Goal: Task Accomplishment & Management: Manage account settings

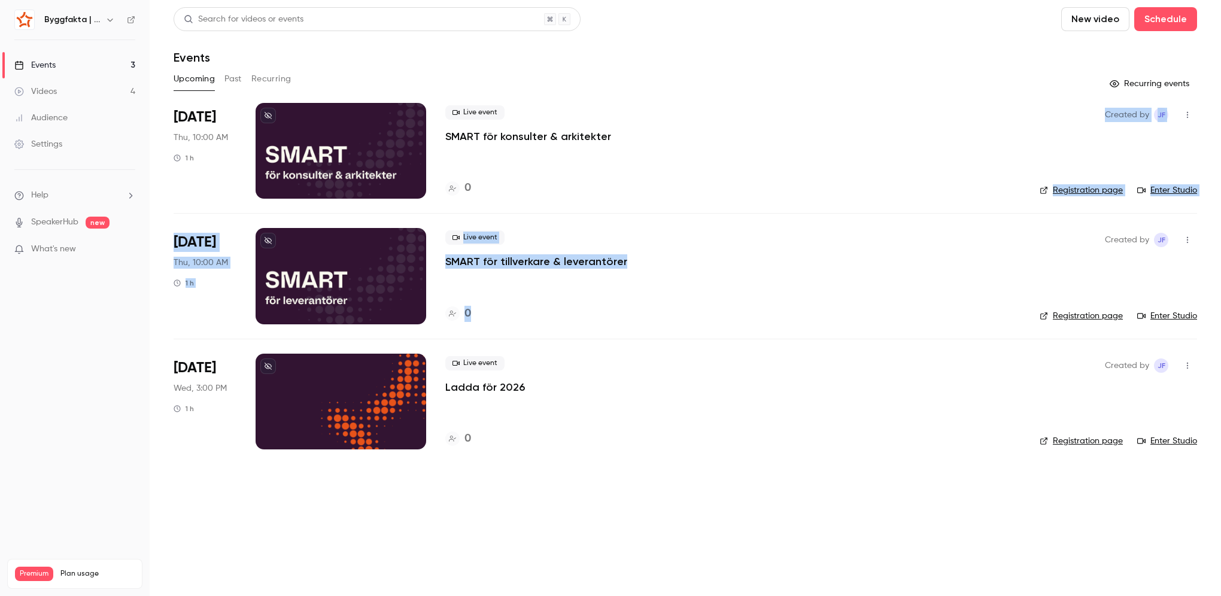
drag, startPoint x: 902, startPoint y: 305, endPoint x: 658, endPoint y: 205, distance: 264.1
click at [658, 205] on ul "[DATE] Thu, 10:00 AM 1 h Live event SMART för konsulter & arkitekter 0 Created …" at bounding box center [685, 283] width 1023 height 361
drag, startPoint x: 658, startPoint y: 205, endPoint x: 635, endPoint y: 184, distance: 30.5
click at [635, 184] on div "0" at bounding box center [732, 188] width 575 height 16
click at [592, 197] on div "Live event SMART för konsulter & arkitekter 0" at bounding box center [732, 151] width 575 height 96
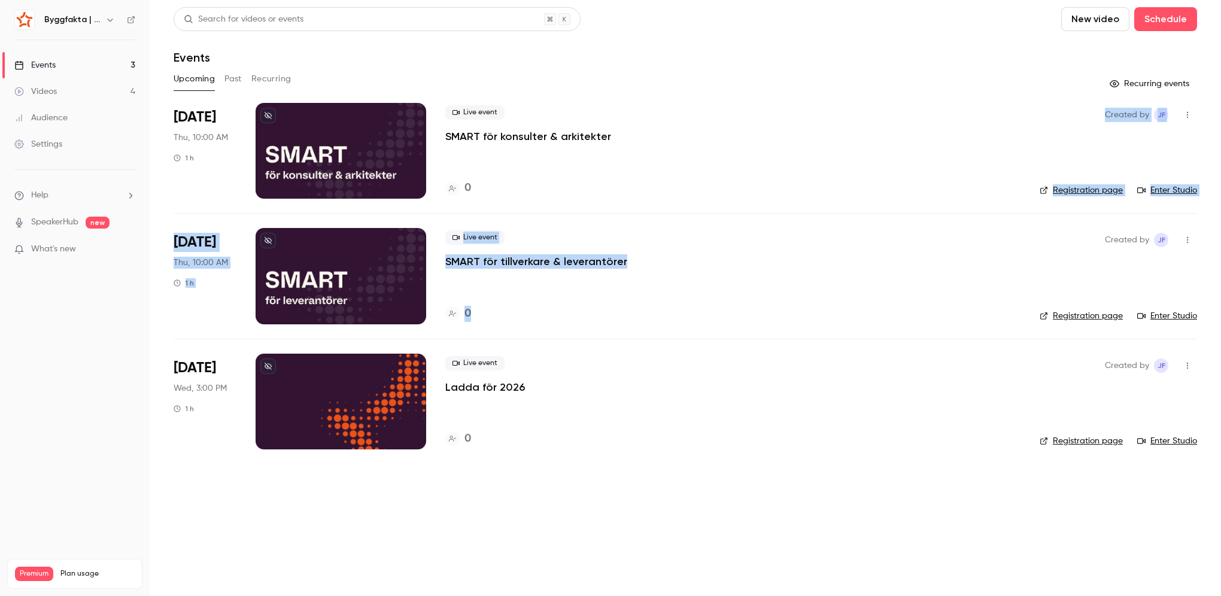
click at [476, 177] on div "Live event SMART för konsulter & arkitekter 0" at bounding box center [732, 151] width 575 height 96
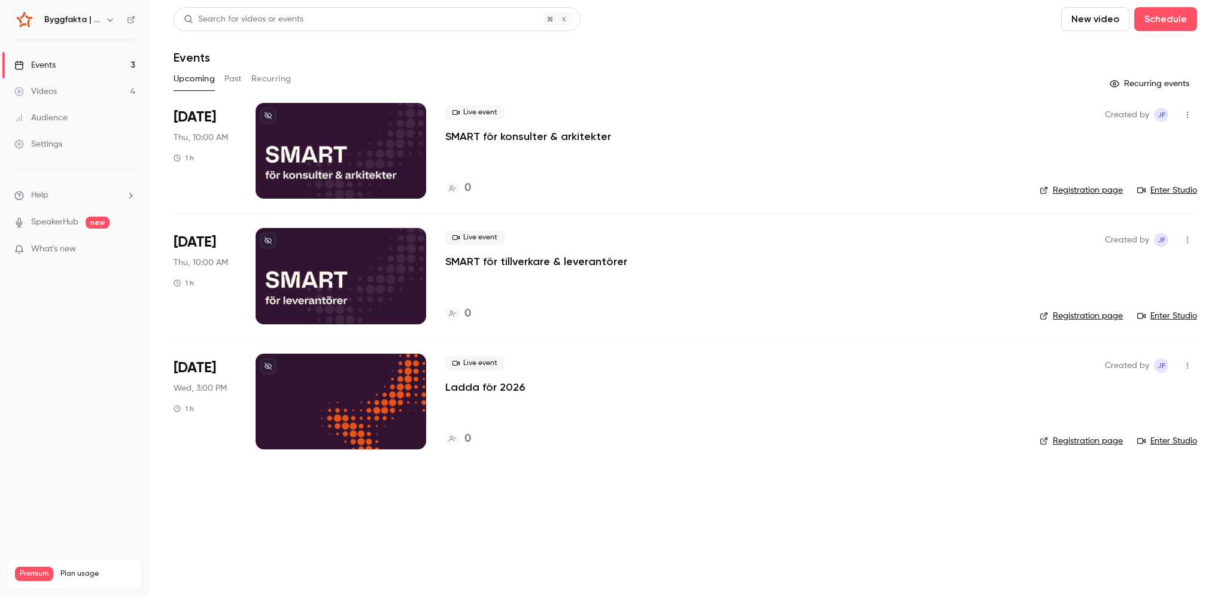
drag, startPoint x: 371, startPoint y: 55, endPoint x: 627, endPoint y: 69, distance: 255.9
click at [627, 69] on div "Search for videos or events New video Schedule Events Upcoming Past Recurring R…" at bounding box center [685, 235] width 1023 height 457
click at [108, 17] on icon "button" at bounding box center [110, 20] width 10 height 10
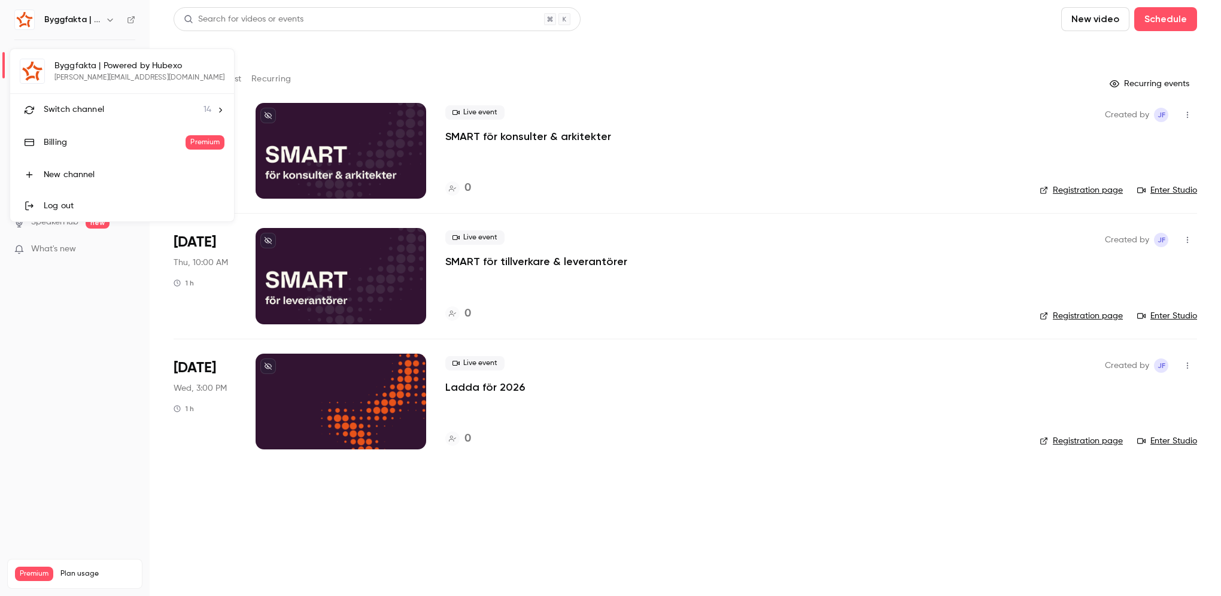
click at [312, 53] on div at bounding box center [610, 298] width 1221 height 596
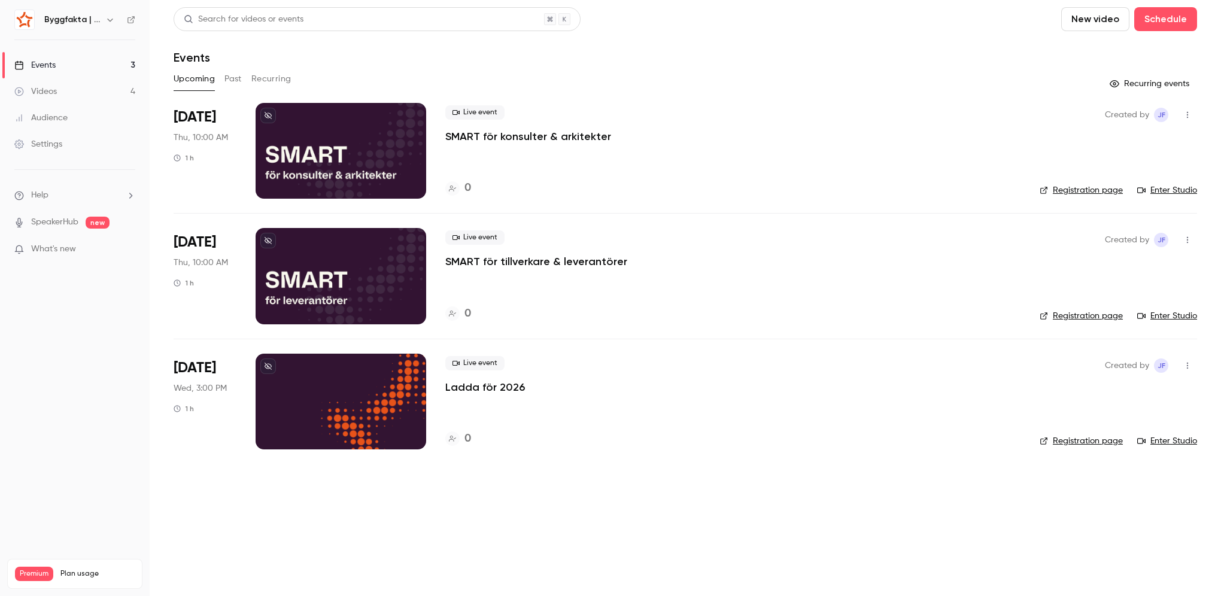
click at [50, 145] on div "Settings" at bounding box center [38, 144] width 48 height 12
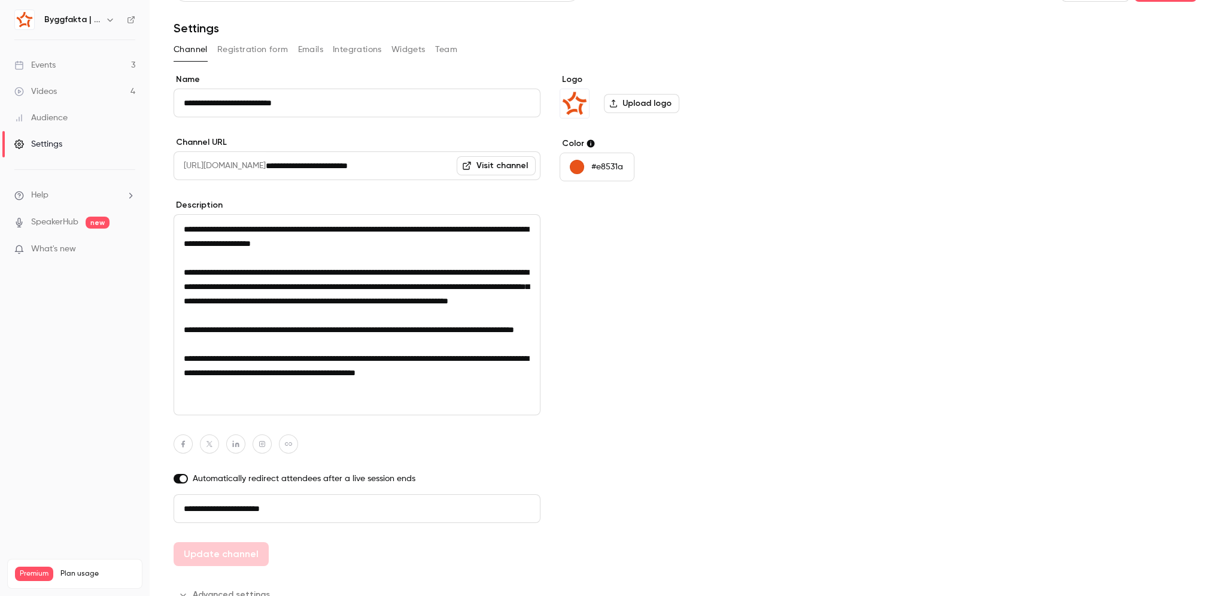
scroll to position [45, 0]
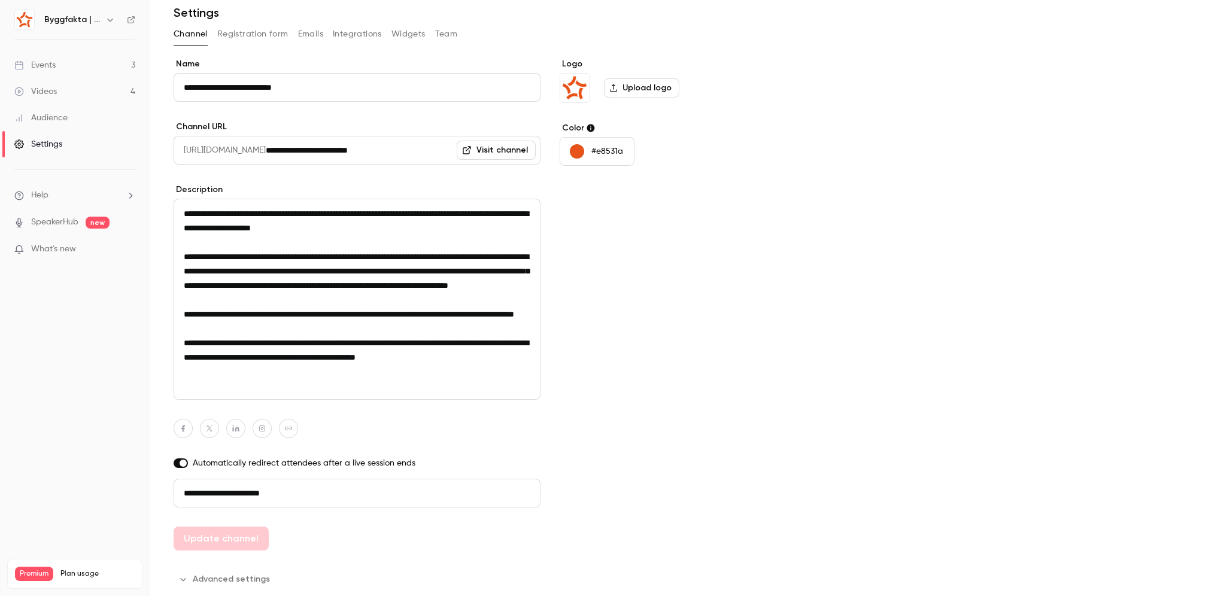
click at [192, 584] on button "Advanced settings" at bounding box center [226, 579] width 104 height 19
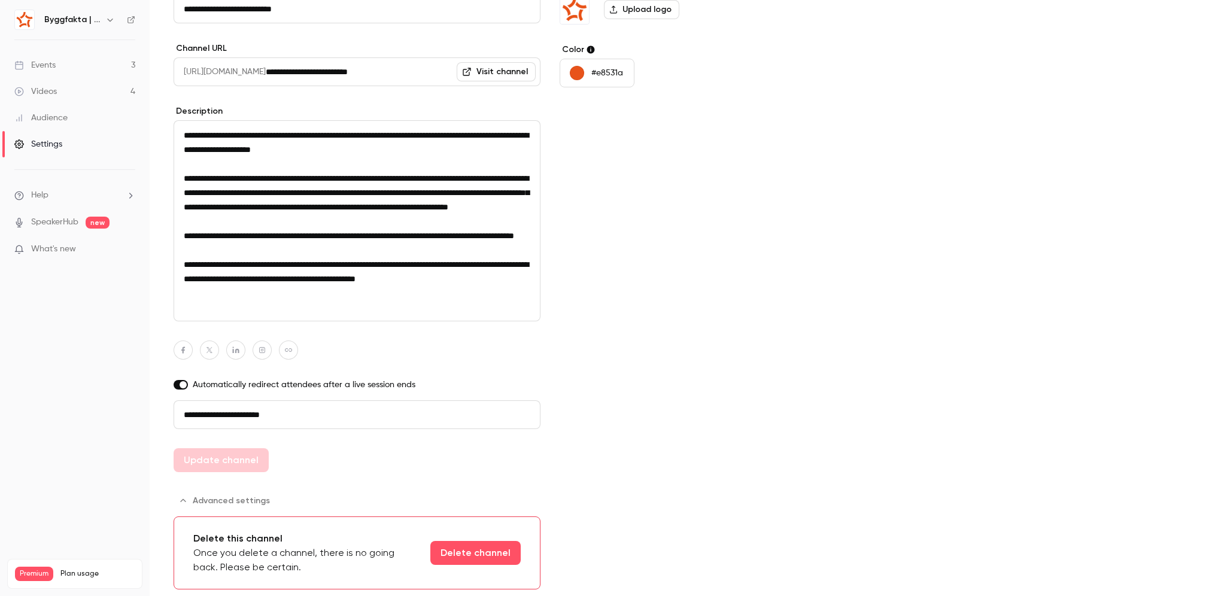
scroll to position [0, 0]
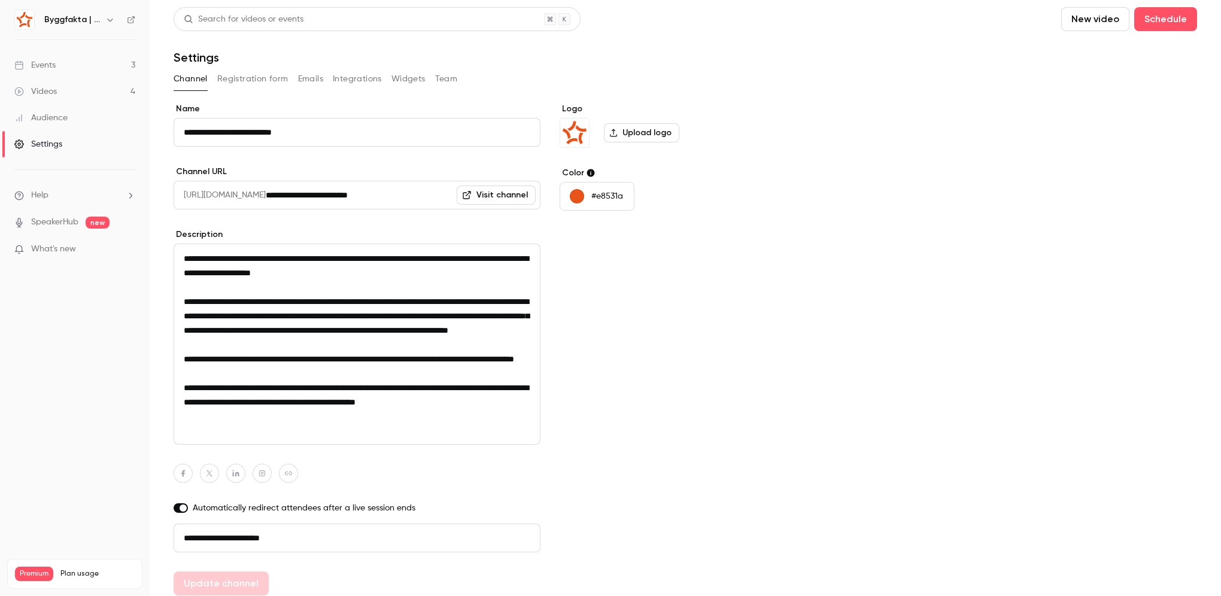
click at [101, 188] on ul "Help SpeakerHub new What's new" at bounding box center [75, 223] width 150 height 107
click at [98, 199] on li "Help" at bounding box center [74, 195] width 121 height 13
click at [89, 151] on div at bounding box center [610, 298] width 1221 height 596
click at [31, 147] on div "Settings" at bounding box center [38, 144] width 48 height 12
click at [40, 110] on link "Audience" at bounding box center [75, 118] width 150 height 26
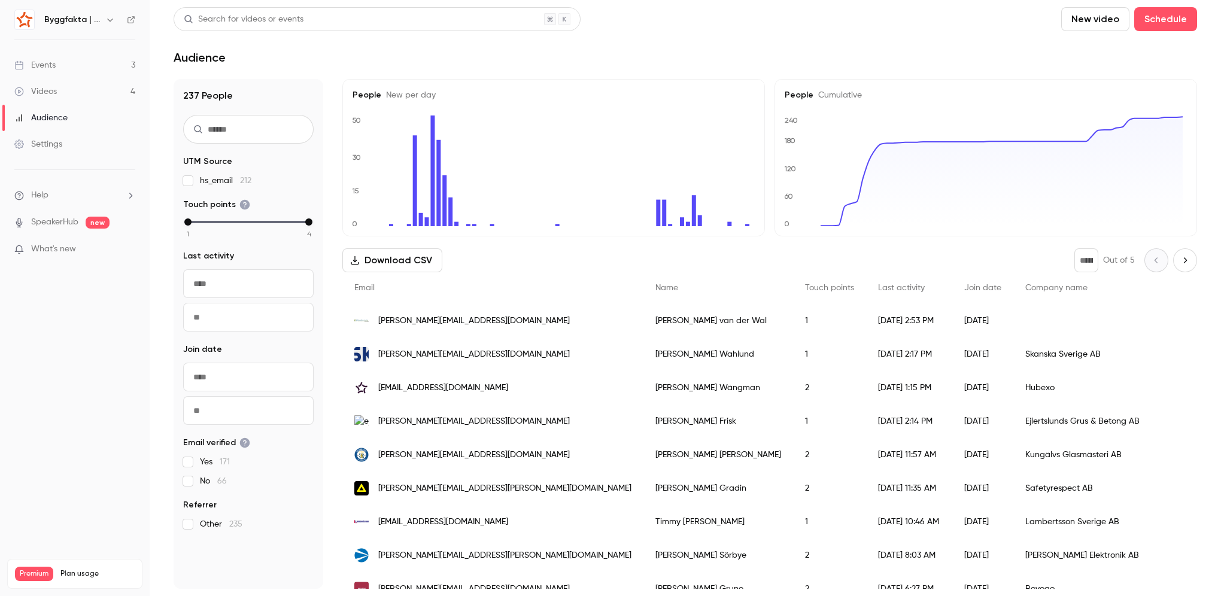
click at [43, 95] on div "Videos" at bounding box center [35, 92] width 42 height 12
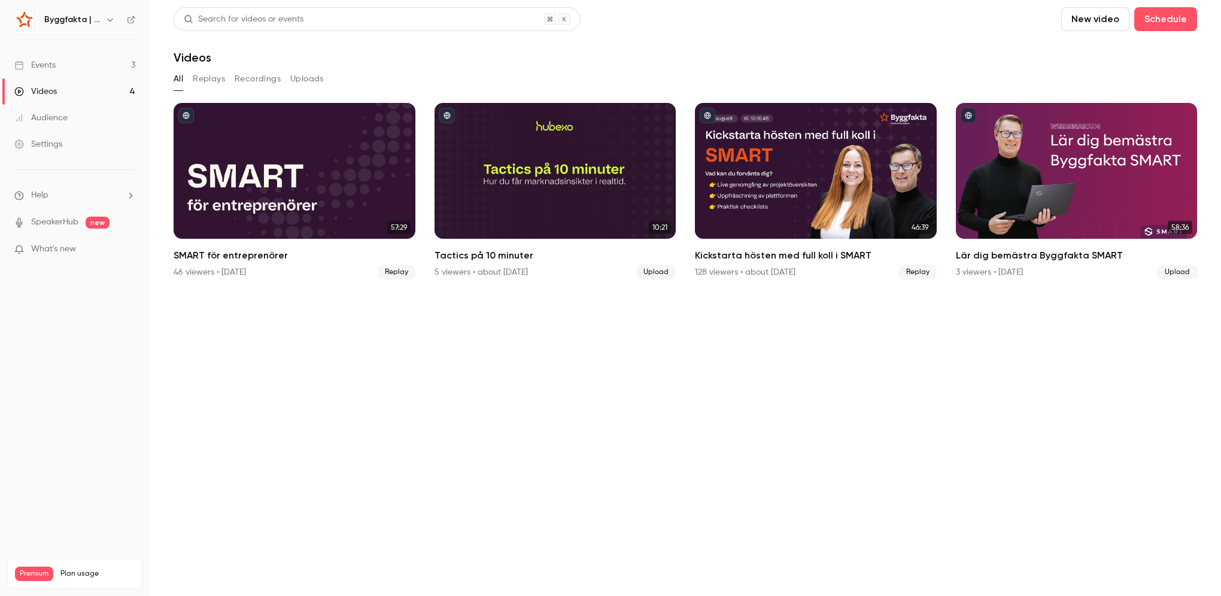
click at [48, 68] on div "Events" at bounding box center [34, 65] width 41 height 12
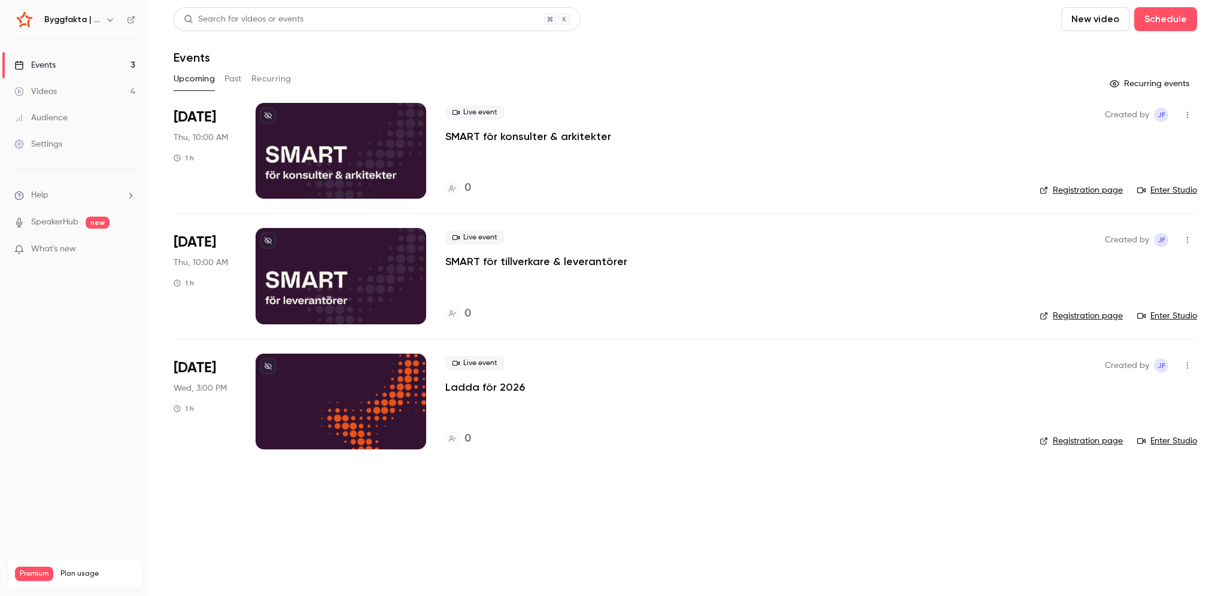
click at [132, 13] on div "Byggfakta | Powered by Hubexo" at bounding box center [74, 20] width 121 height 20
click at [132, 19] on icon at bounding box center [131, 20] width 8 height 8
click at [84, 22] on h6 "Byggfakta | Powered by Hubexo" at bounding box center [72, 20] width 56 height 12
click at [108, 16] on icon "button" at bounding box center [110, 20] width 10 height 10
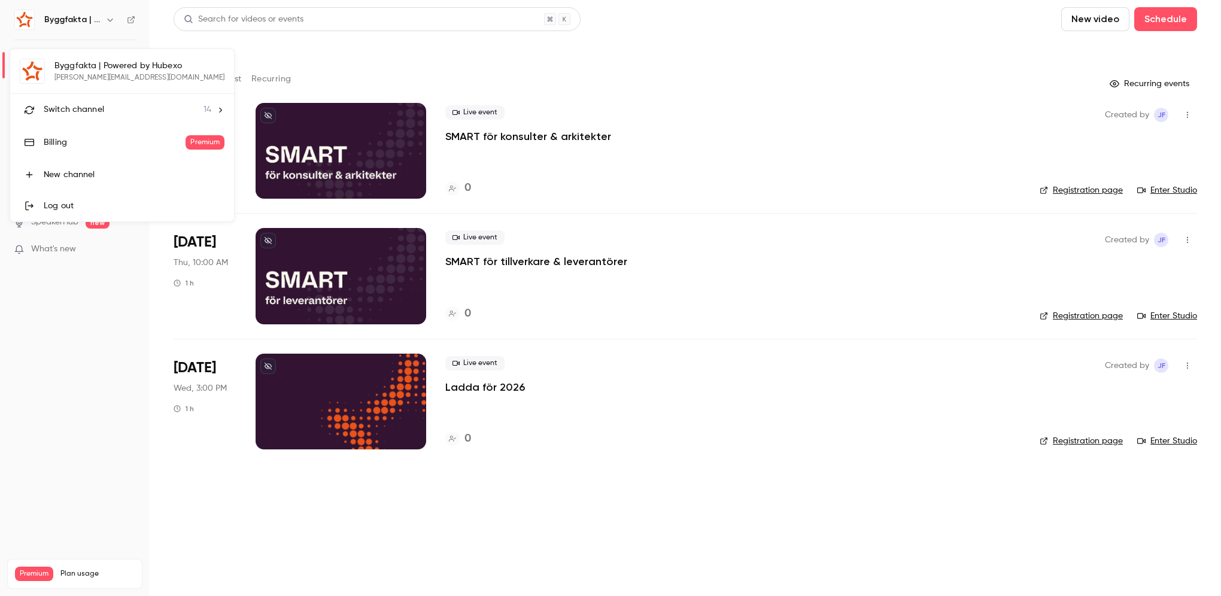
click at [820, 555] on div at bounding box center [610, 298] width 1221 height 596
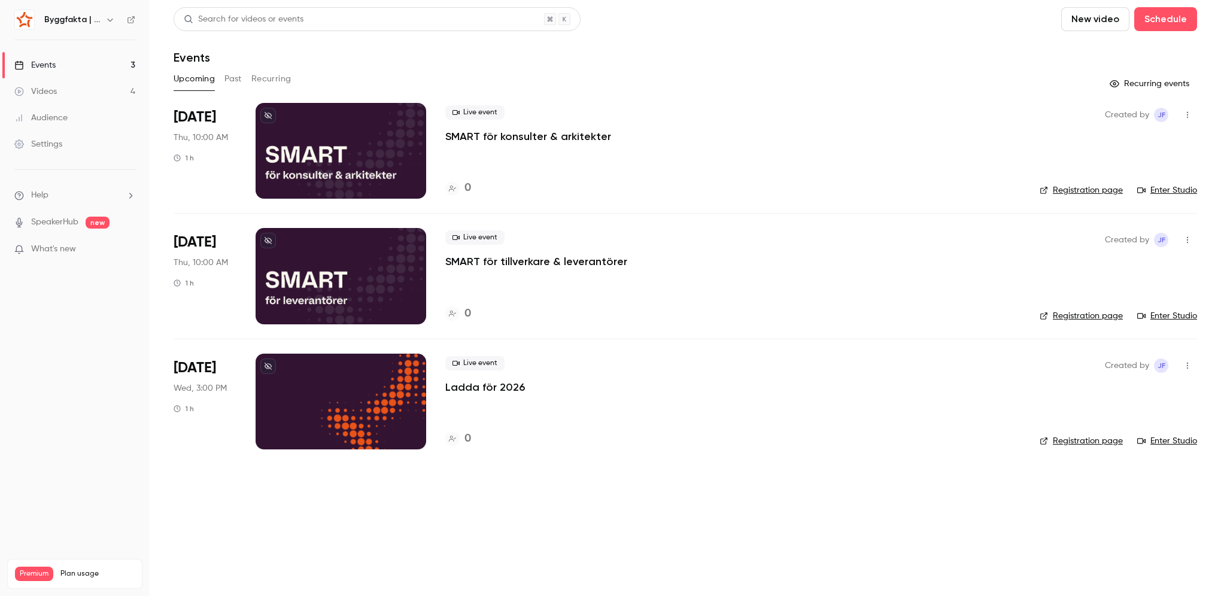
click at [62, 152] on link "Settings" at bounding box center [75, 144] width 150 height 26
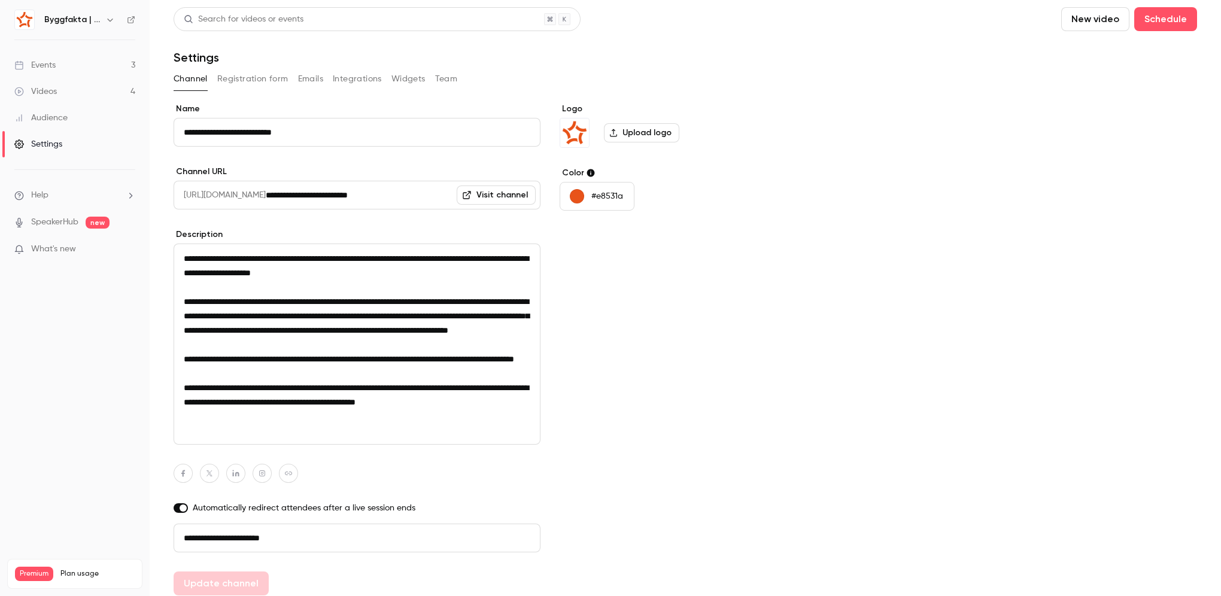
click at [305, 75] on button "Emails" at bounding box center [310, 78] width 25 height 19
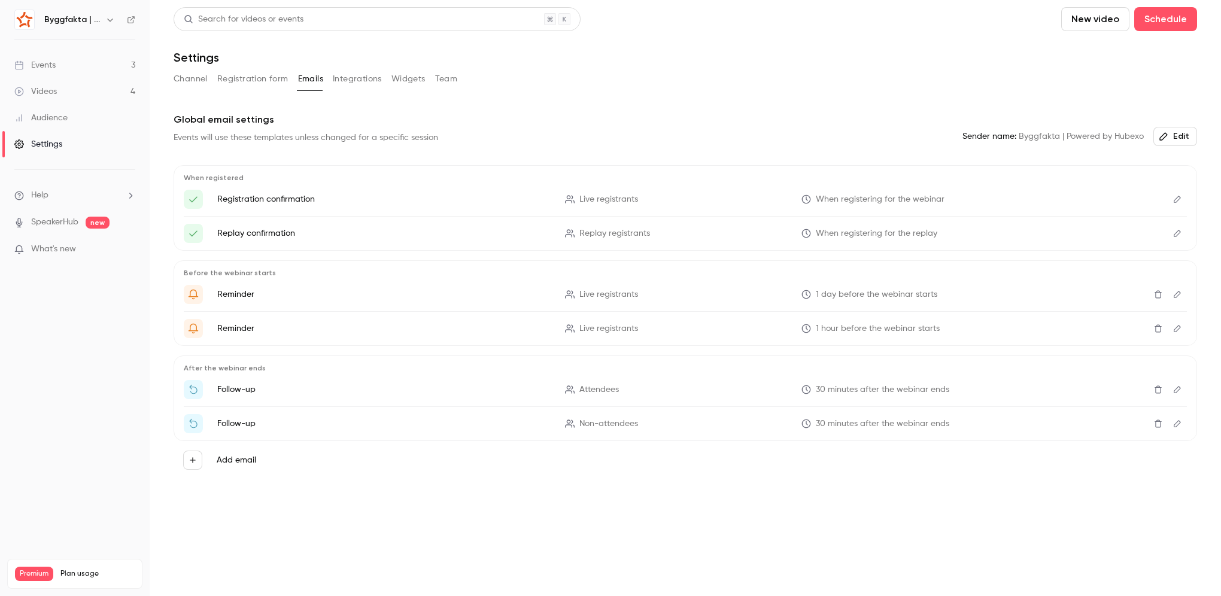
click at [242, 82] on button "Registration form" at bounding box center [252, 78] width 71 height 19
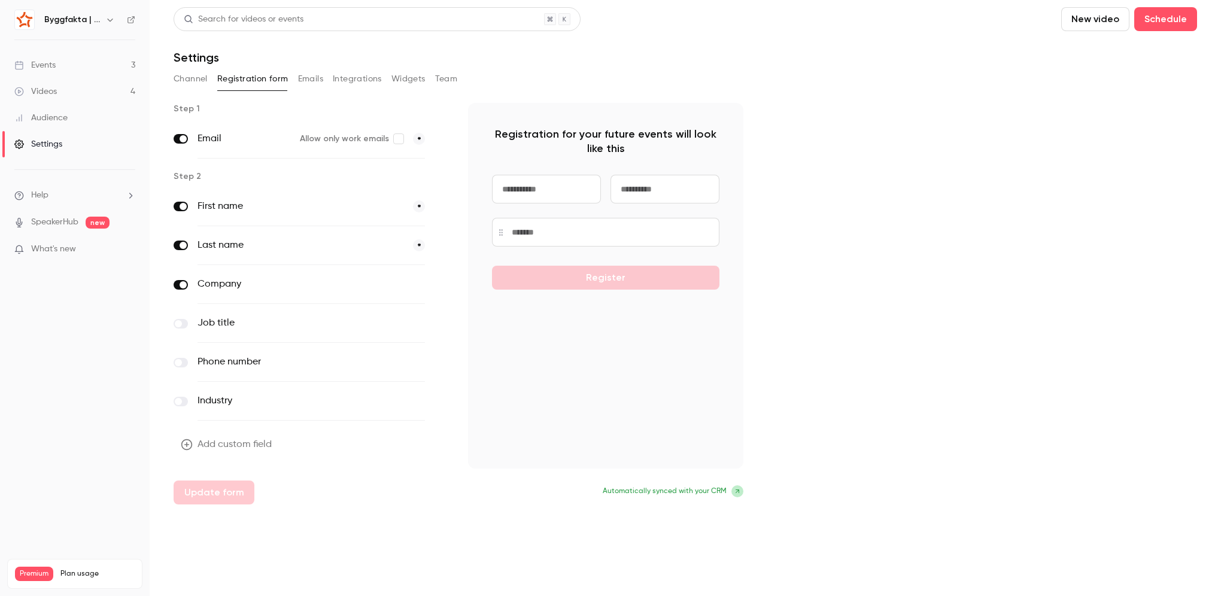
click at [375, 75] on button "Integrations" at bounding box center [357, 78] width 49 height 19
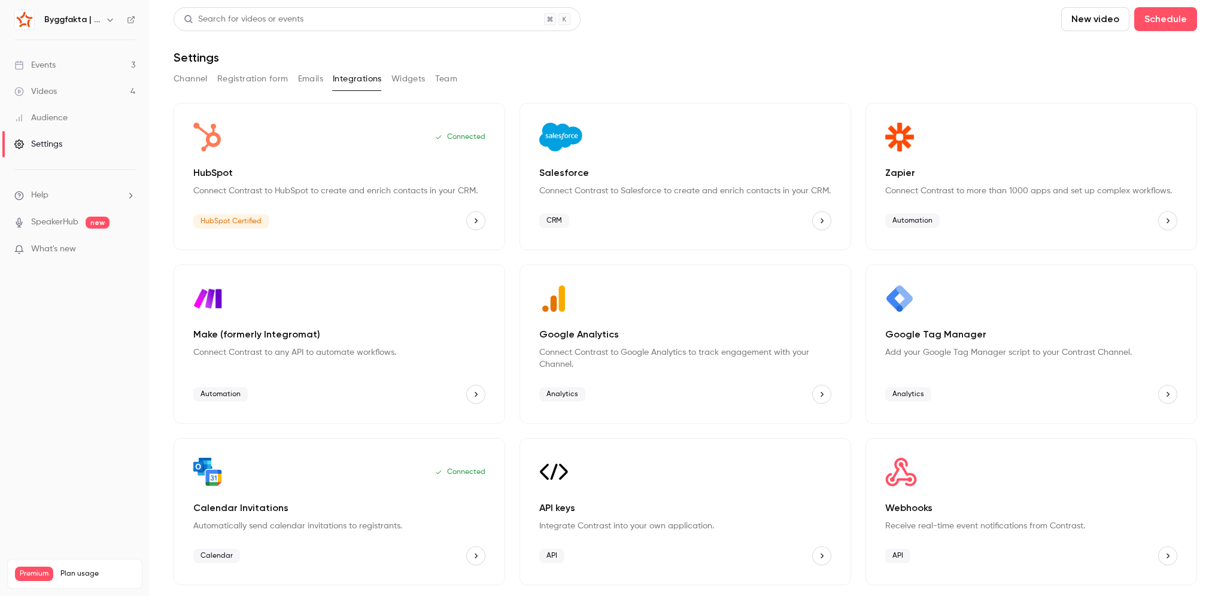
click at [308, 80] on button "Emails" at bounding box center [310, 78] width 25 height 19
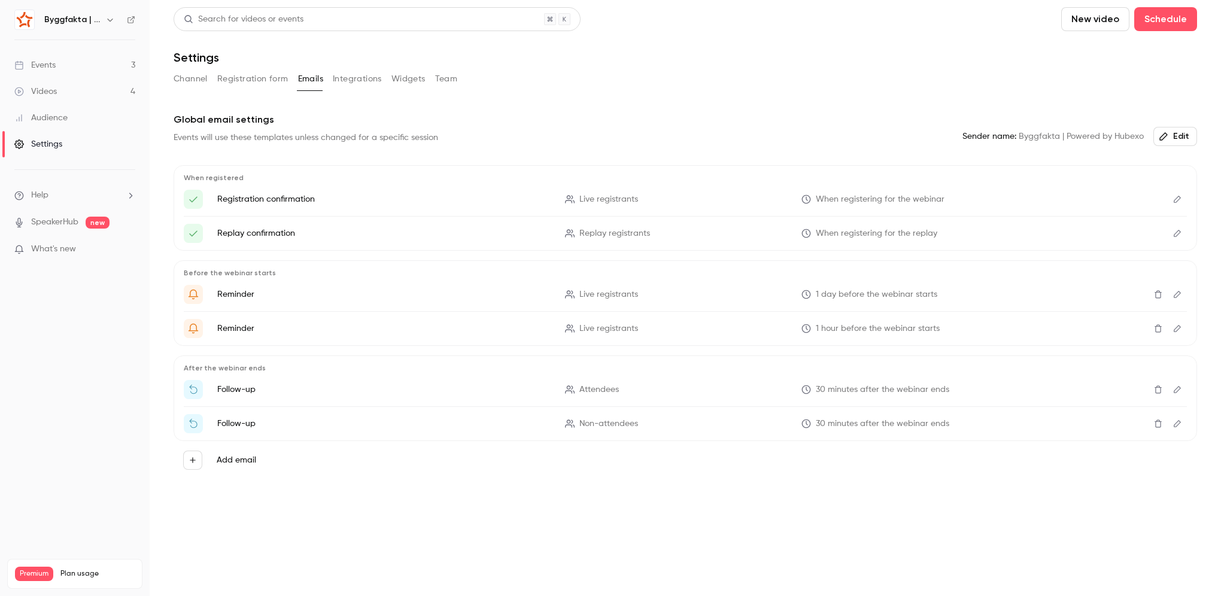
click at [408, 80] on button "Widgets" at bounding box center [408, 78] width 34 height 19
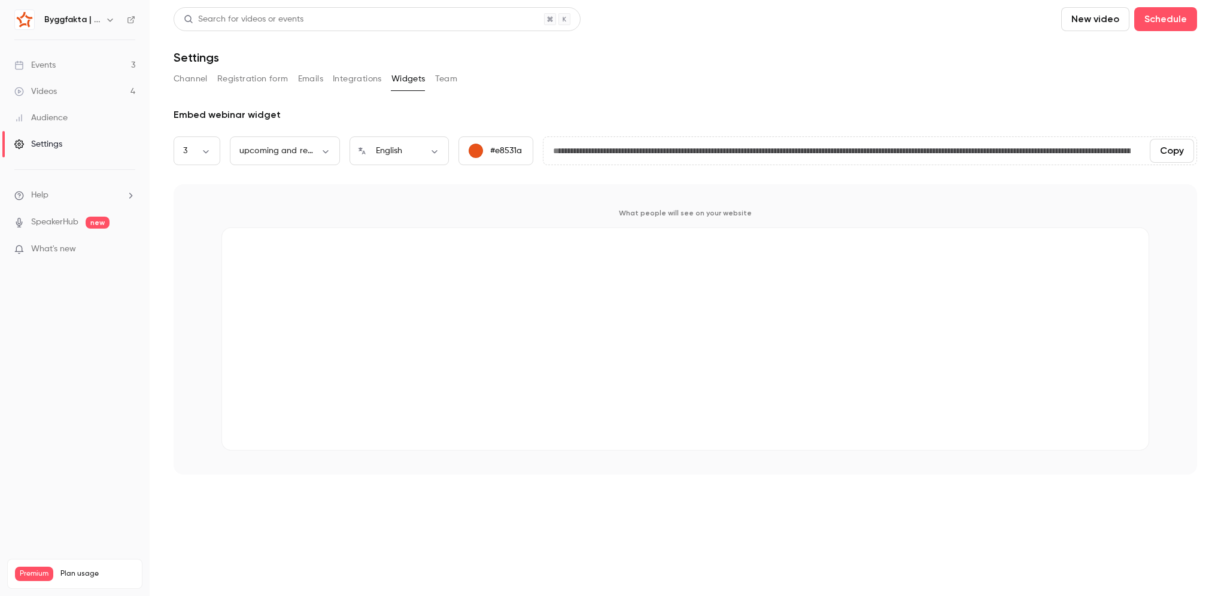
click at [450, 83] on button "Team" at bounding box center [446, 78] width 23 height 19
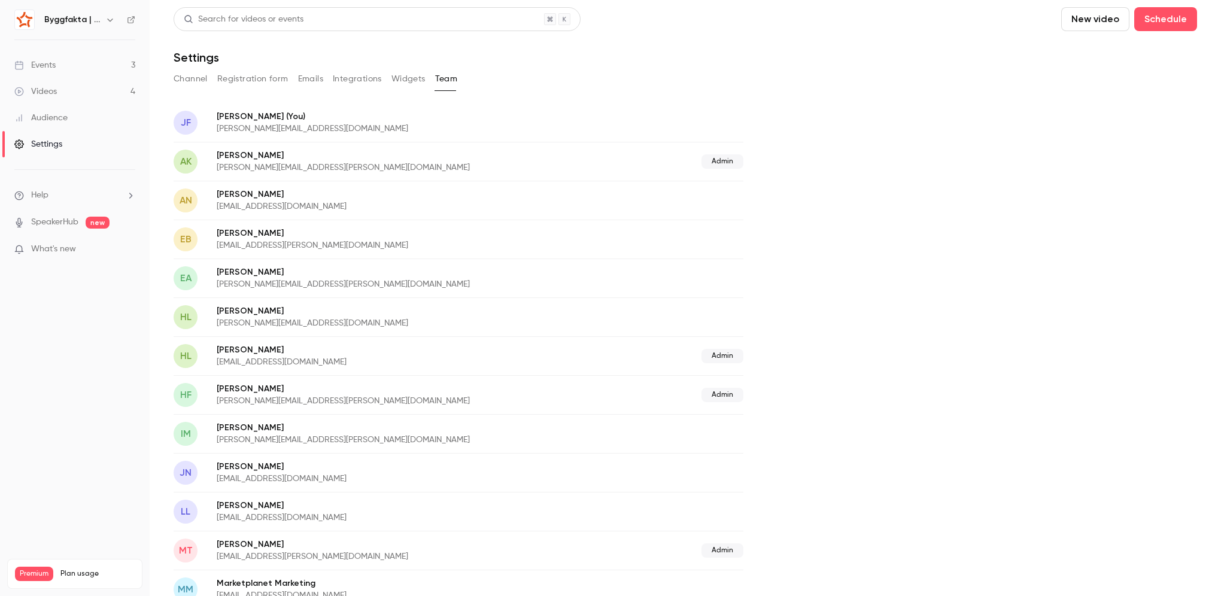
click at [826, 190] on div "[PERSON_NAME] [PERSON_NAME] Fantenberg (You) [PERSON_NAME][EMAIL_ADDRESS][DOMAI…" at bounding box center [685, 550] width 1023 height 895
drag, startPoint x: 379, startPoint y: 391, endPoint x: 214, endPoint y: 347, distance: 171.0
click at [214, 347] on div "[PERSON_NAME] [PERSON_NAME] Fantenberg (You) [PERSON_NAME][EMAIL_ADDRESS][DOMAI…" at bounding box center [459, 550] width 570 height 895
click at [447, 349] on p "[PERSON_NAME]" at bounding box center [371, 350] width 308 height 12
click at [376, 385] on p "[PERSON_NAME]" at bounding box center [401, 389] width 369 height 12
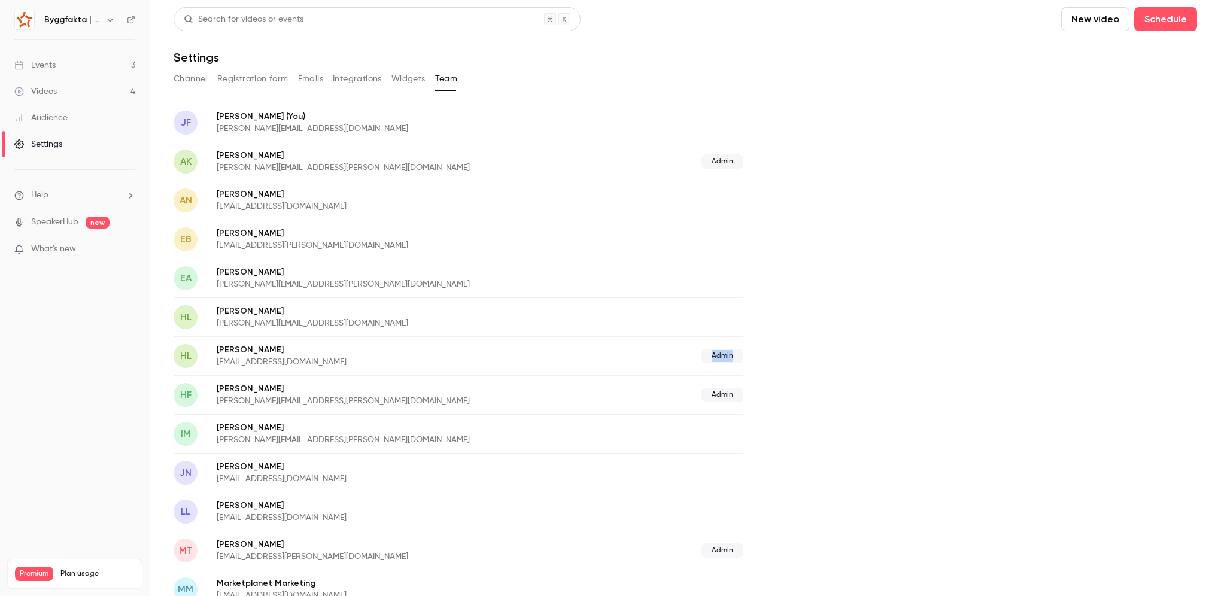
drag, startPoint x: 711, startPoint y: 357, endPoint x: 740, endPoint y: 352, distance: 29.2
click at [740, 352] on span "Admin" at bounding box center [722, 356] width 42 height 14
drag, startPoint x: 740, startPoint y: 352, endPoint x: 730, endPoint y: 364, distance: 15.3
click at [730, 364] on div "HL [PERSON_NAME] [PERSON_NAME][EMAIL_ADDRESS][DOMAIN_NAME] Admin" at bounding box center [459, 355] width 570 height 39
click at [720, 360] on span "Admin" at bounding box center [722, 356] width 42 height 14
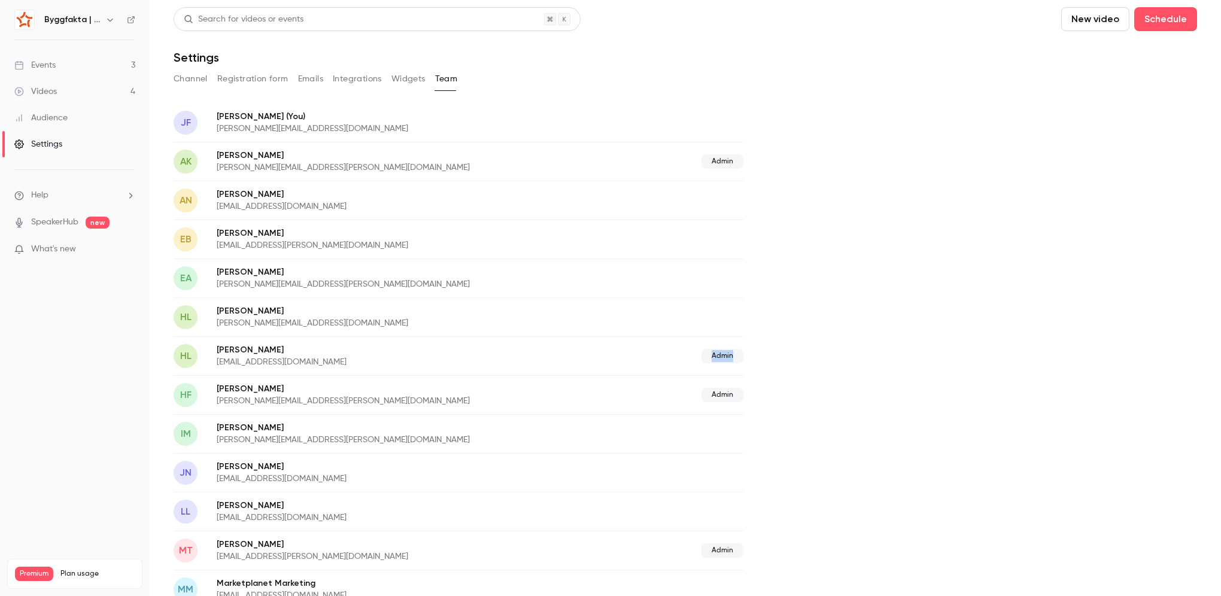
click at [790, 362] on div "[PERSON_NAME] [PERSON_NAME] Fantenberg (You) [PERSON_NAME][EMAIL_ADDRESS][DOMAI…" at bounding box center [685, 550] width 1023 height 895
click at [661, 402] on div "HF [PERSON_NAME] [PERSON_NAME][EMAIL_ADDRESS][PERSON_NAME][DOMAIN_NAME] Admin" at bounding box center [459, 394] width 570 height 39
drag, startPoint x: 723, startPoint y: 399, endPoint x: 662, endPoint y: 385, distance: 62.4
click at [662, 385] on div "HF [PERSON_NAME] [PERSON_NAME][EMAIL_ADDRESS][PERSON_NAME][DOMAIN_NAME] Admin" at bounding box center [459, 394] width 570 height 39
drag, startPoint x: 662, startPoint y: 385, endPoint x: 507, endPoint y: 409, distance: 156.7
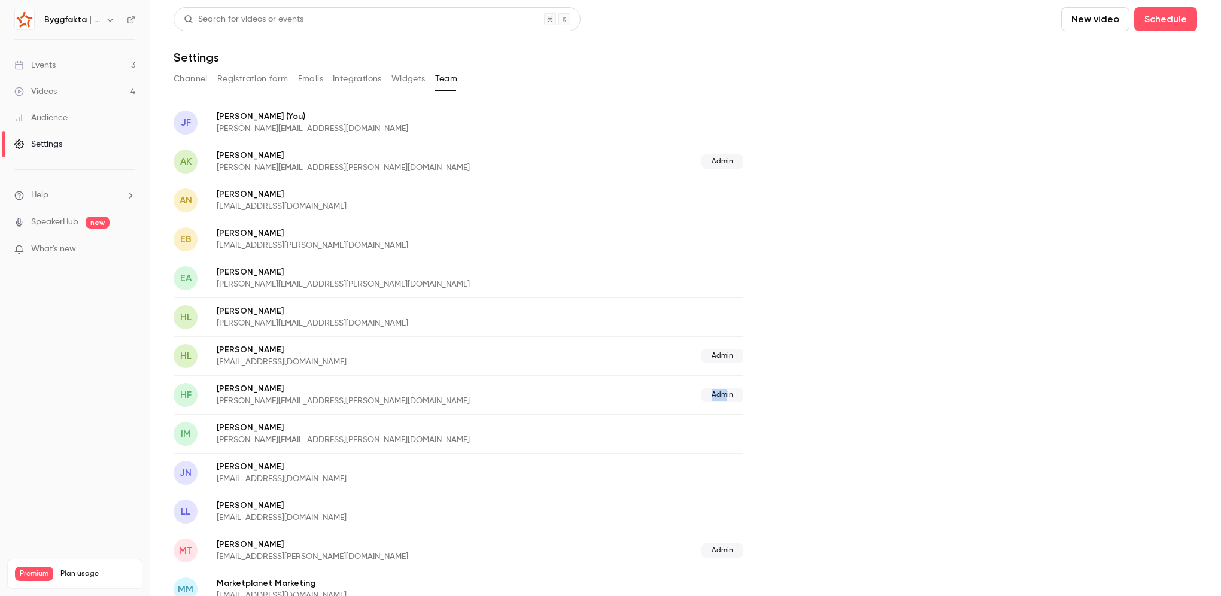
click at [507, 409] on div "HF [PERSON_NAME] [PERSON_NAME][EMAIL_ADDRESS][PERSON_NAME][DOMAIN_NAME] Admin" at bounding box center [459, 394] width 570 height 39
